Goal: Information Seeking & Learning: Learn about a topic

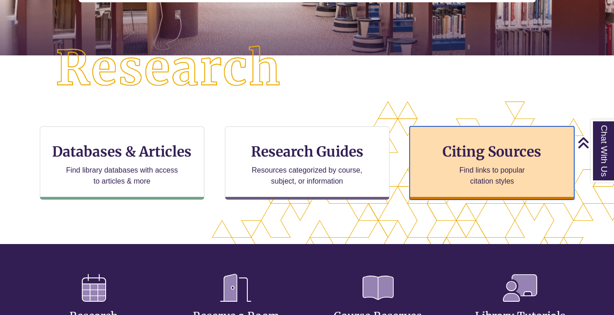
click at [477, 162] on div "Citing Sources Find links to popular citation styles" at bounding box center [492, 162] width 165 height 73
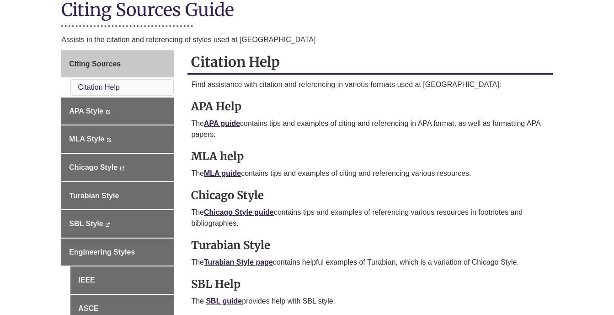
scroll to position [219, 0]
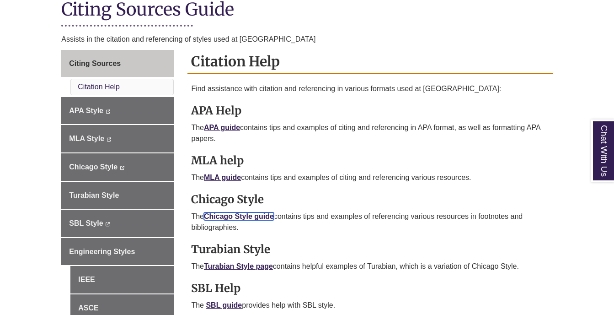
click at [219, 214] on link "Chicago Style guide" at bounding box center [239, 216] width 70 height 8
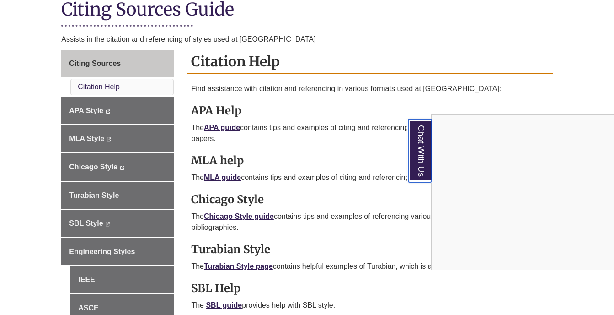
click at [428, 159] on link "Chat With Us" at bounding box center [419, 150] width 23 height 63
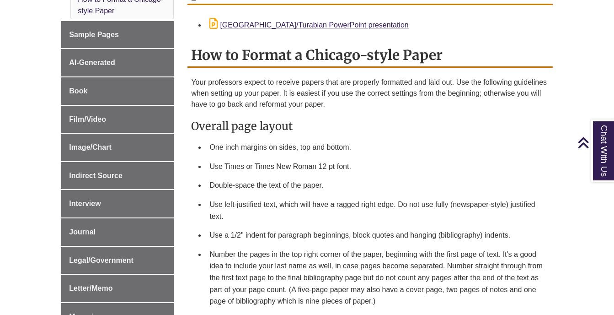
scroll to position [367, 0]
drag, startPoint x: 531, startPoint y: 167, endPoint x: 544, endPoint y: 155, distance: 17.5
click at [544, 155] on ul "One inch margins on sides, top and bottom. Use Times or Times New Roman 12 pt f…" at bounding box center [370, 223] width 358 height 173
click at [359, 175] on li "Double-space the text of the paper." at bounding box center [377, 184] width 343 height 19
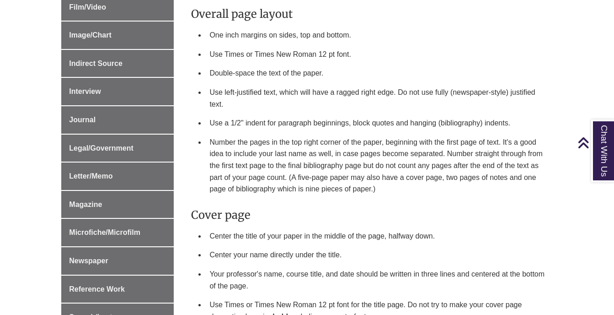
scroll to position [476, 0]
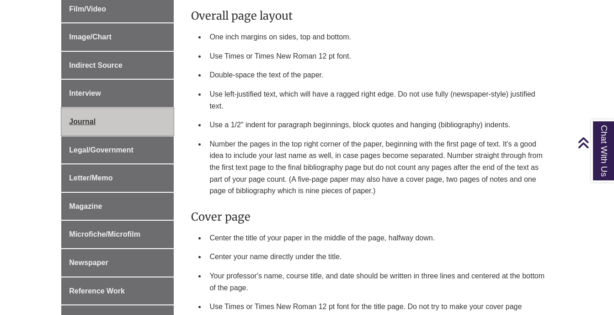
click at [118, 124] on link "Journal" at bounding box center [117, 121] width 112 height 27
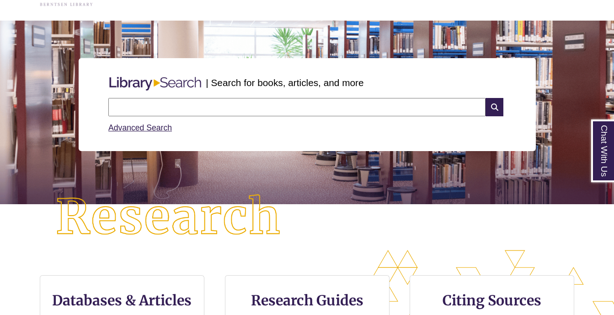
scroll to position [61, 0]
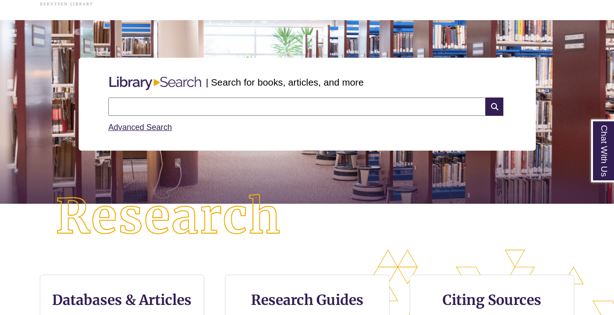
click at [217, 105] on input "text" at bounding box center [296, 106] width 377 height 18
type input "**********"
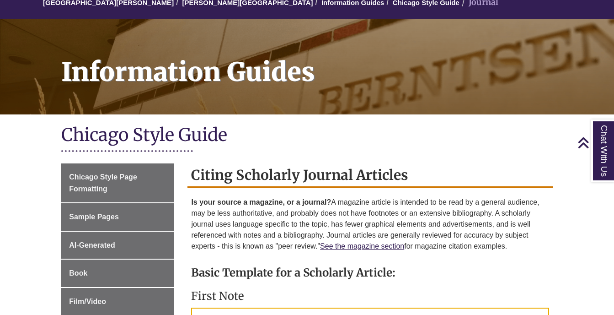
scroll to position [84, 0]
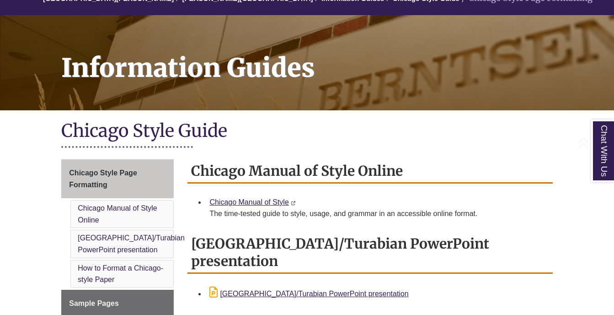
scroll to position [99, 0]
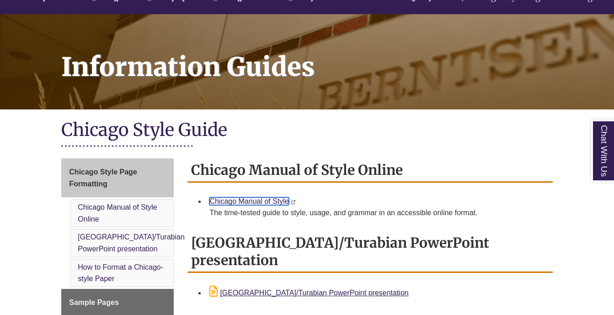
click at [240, 198] on link "Chicago Manual of Style" at bounding box center [248, 201] width 79 height 8
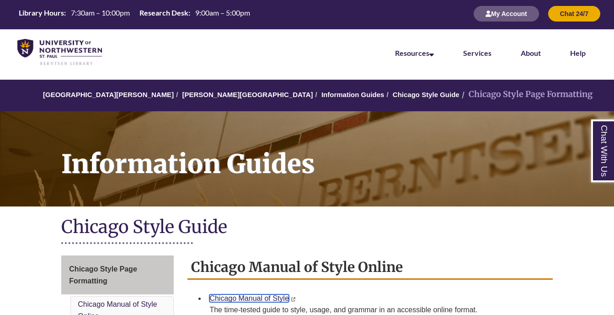
scroll to position [0, 0]
